Goal: Navigation & Orientation: Find specific page/section

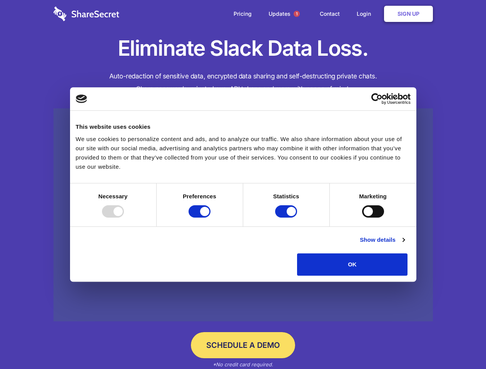
click at [124, 218] on div at bounding box center [113, 211] width 22 height 12
click at [210, 218] on input "Preferences" at bounding box center [200, 211] width 22 height 12
checkbox input "false"
click at [287, 218] on input "Statistics" at bounding box center [286, 211] width 22 height 12
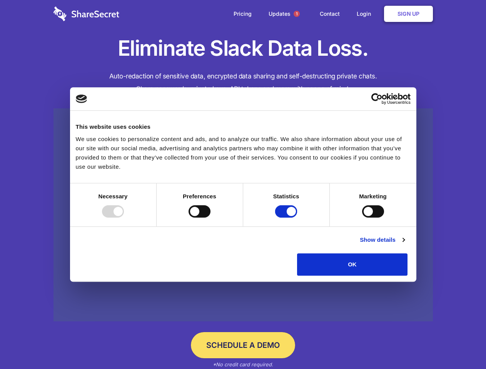
checkbox input "false"
click at [362, 218] on input "Marketing" at bounding box center [373, 211] width 22 height 12
checkbox input "true"
click at [404, 245] on link "Show details" at bounding box center [382, 239] width 45 height 9
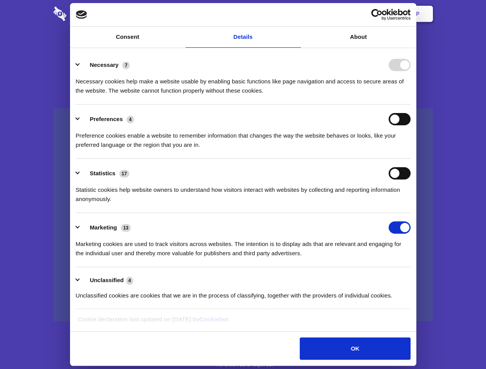
click at [411, 105] on li "Necessary 7 Necessary cookies help make a website usable by enabling basic func…" at bounding box center [243, 77] width 335 height 54
click at [296, 14] on span "1" at bounding box center [297, 14] width 6 height 6
